Goal: Transaction & Acquisition: Book appointment/travel/reservation

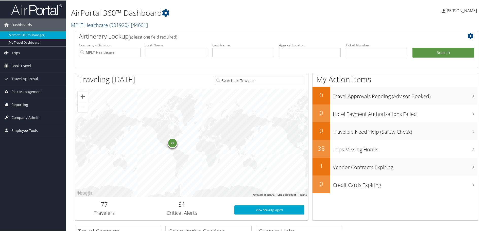
click at [19, 66] on span "Book Travel" at bounding box center [21, 65] width 20 height 13
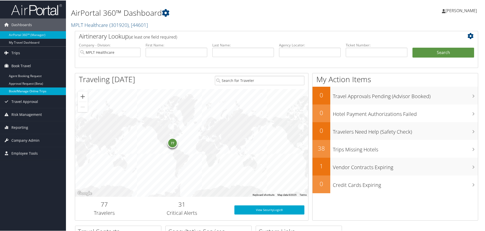
click at [21, 90] on link "Book/Manage Online Trips" at bounding box center [33, 91] width 66 height 8
